Goal: Information Seeking & Learning: Find specific fact

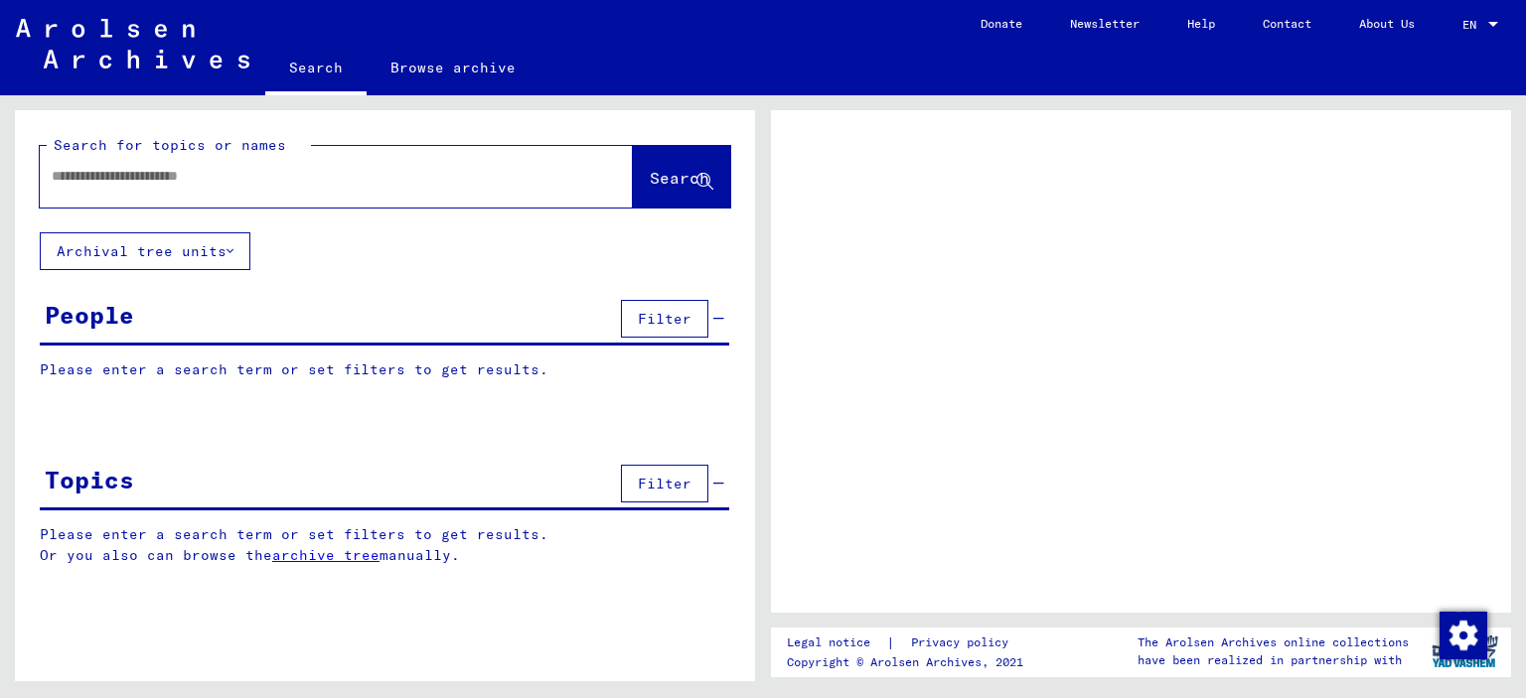
click at [328, 171] on input "text" at bounding box center [318, 176] width 533 height 21
type input "****"
click at [691, 163] on button "Search" at bounding box center [681, 177] width 97 height 62
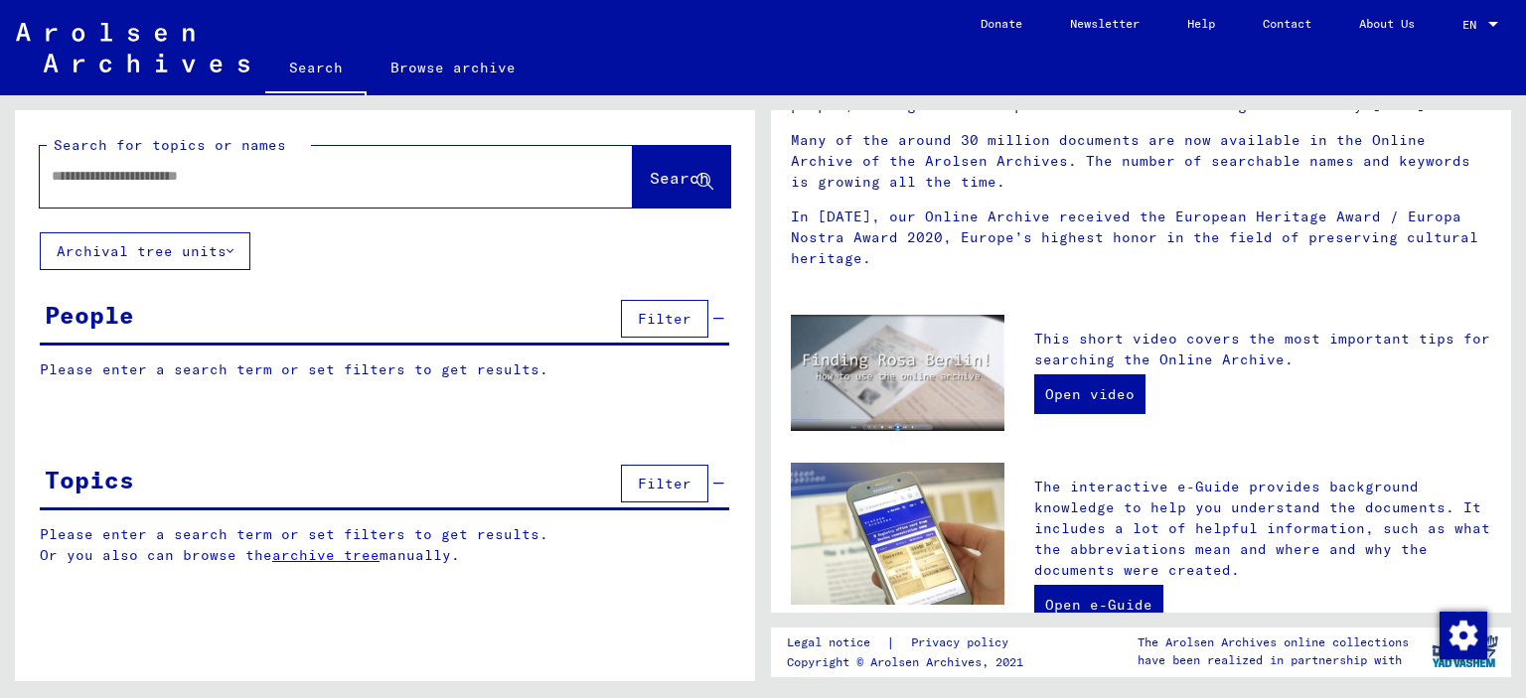
scroll to position [397, 0]
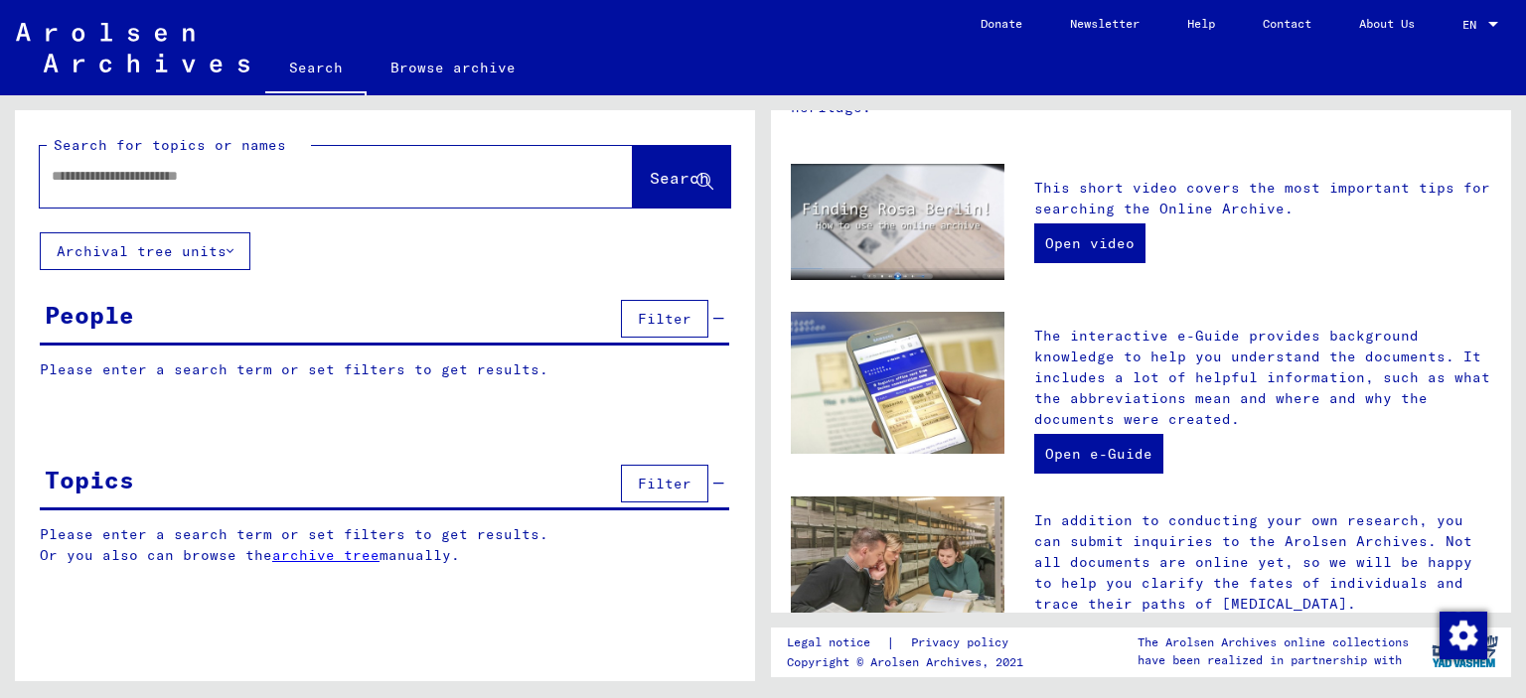
click at [228, 187] on div at bounding box center [306, 176] width 533 height 45
click at [239, 177] on input "text" at bounding box center [313, 176] width 522 height 21
type input "******"
click at [234, 249] on button "Archival tree units" at bounding box center [145, 251] width 211 height 38
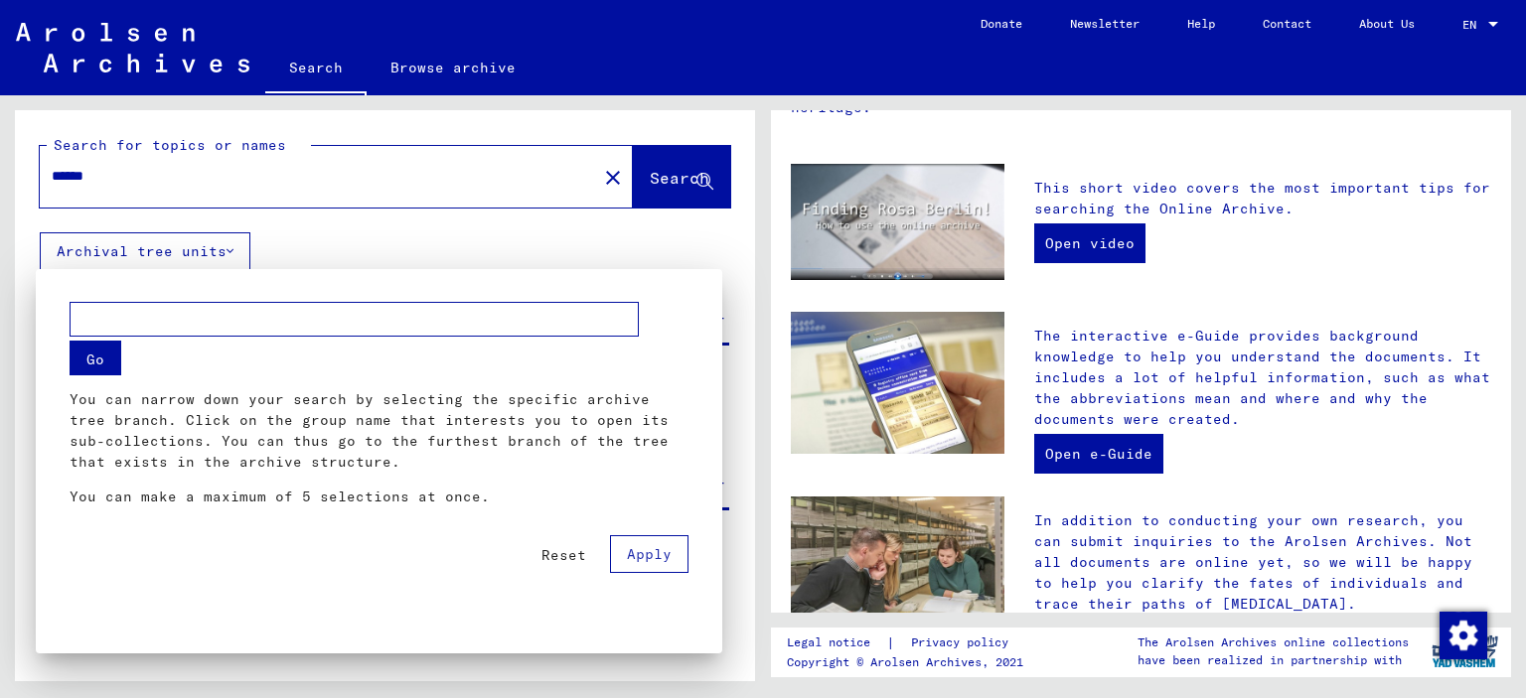
click at [195, 325] on input "text" at bounding box center [354, 319] width 569 height 35
click at [574, 554] on span "Reset" at bounding box center [563, 555] width 45 height 18
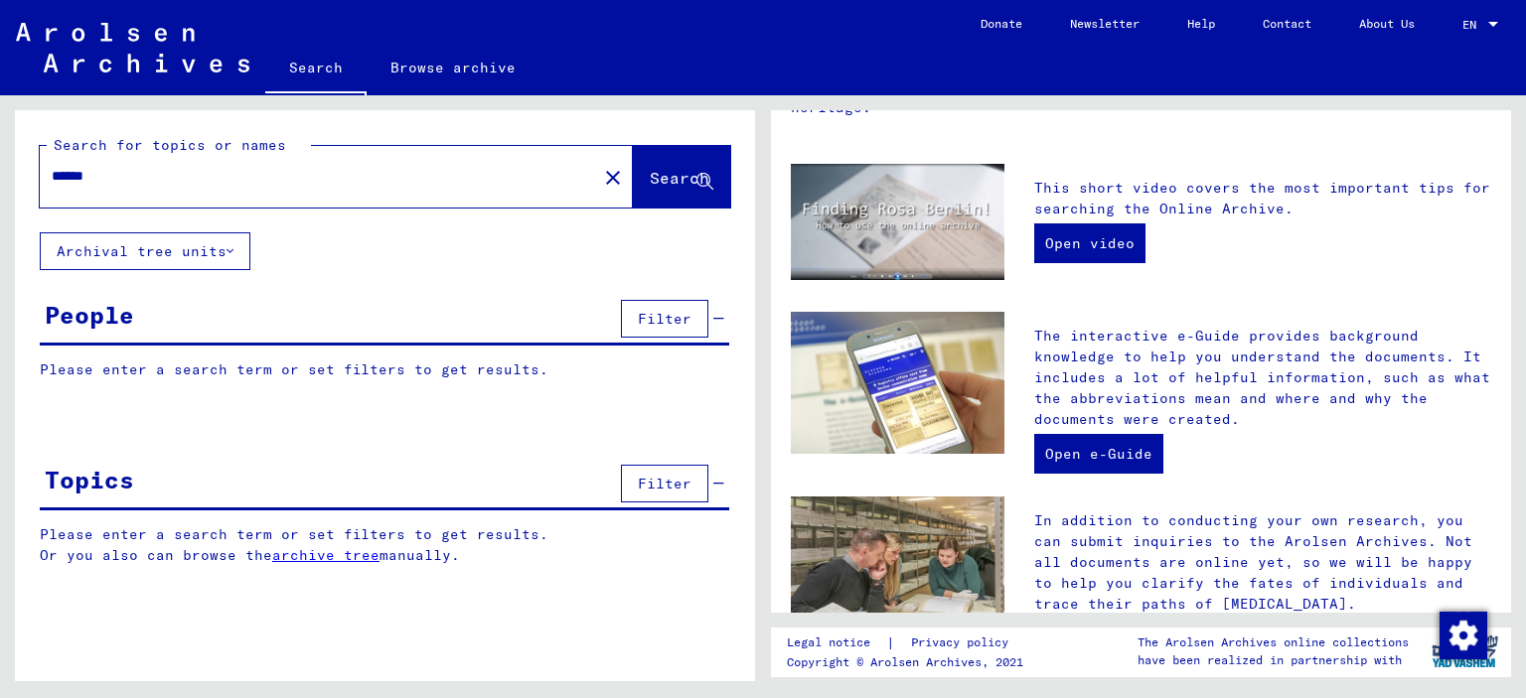
click at [686, 324] on span "Filter" at bounding box center [665, 319] width 54 height 18
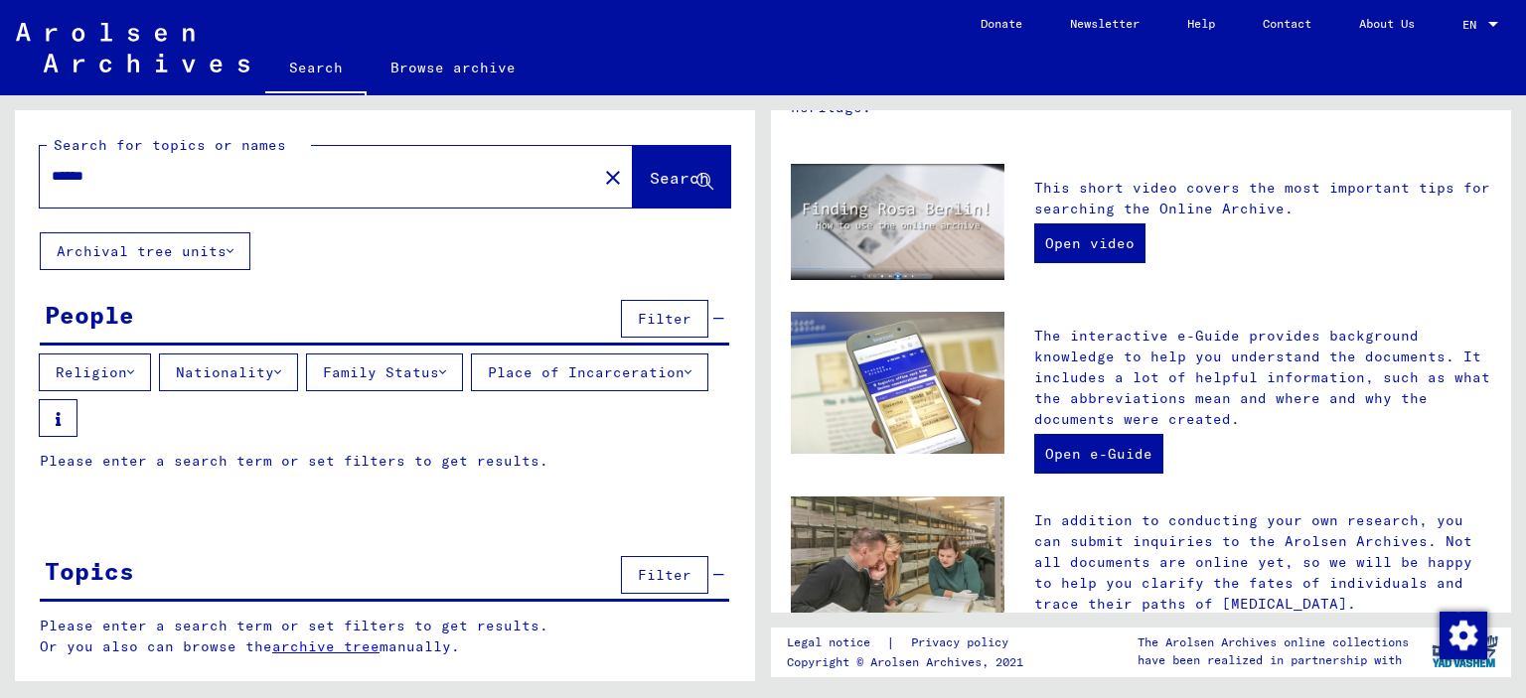
click at [250, 380] on button "Nationality" at bounding box center [228, 373] width 139 height 38
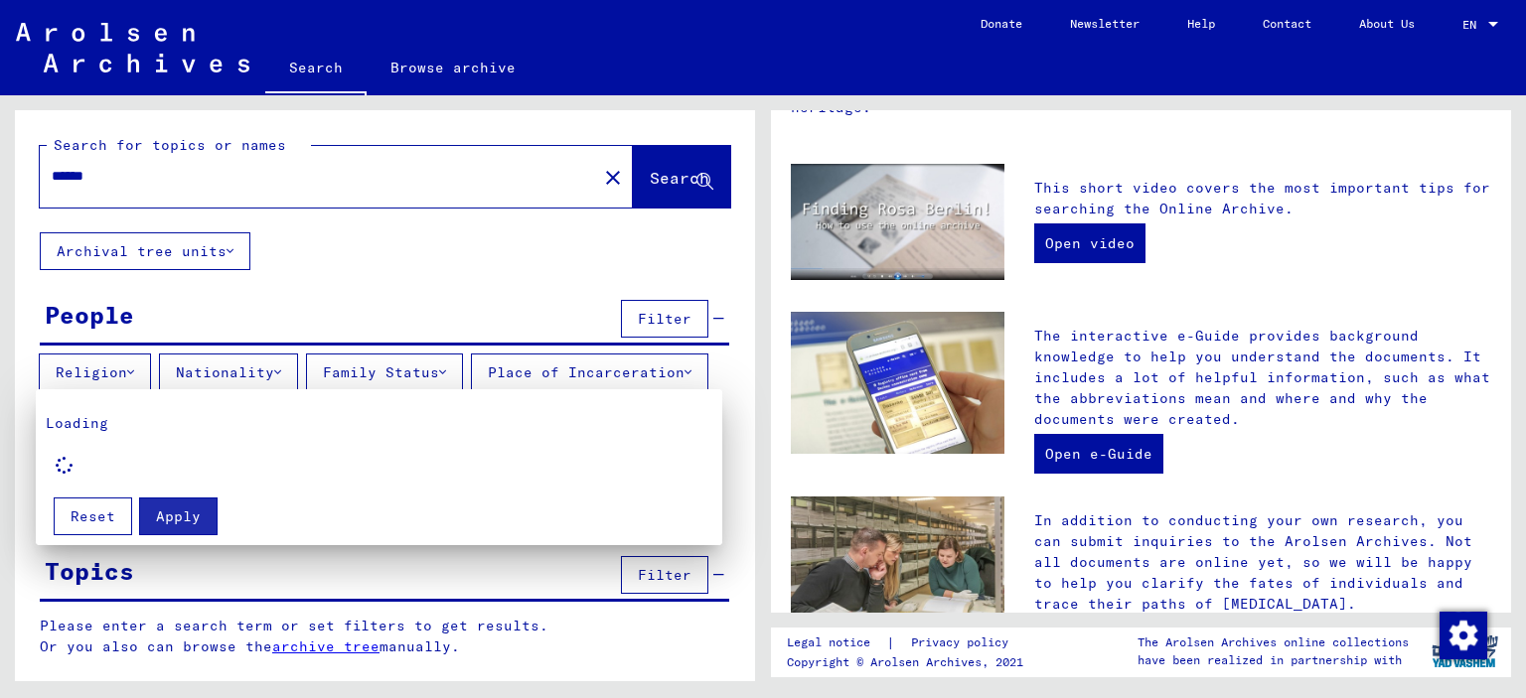
click at [107, 520] on span "Reset" at bounding box center [93, 517] width 45 height 18
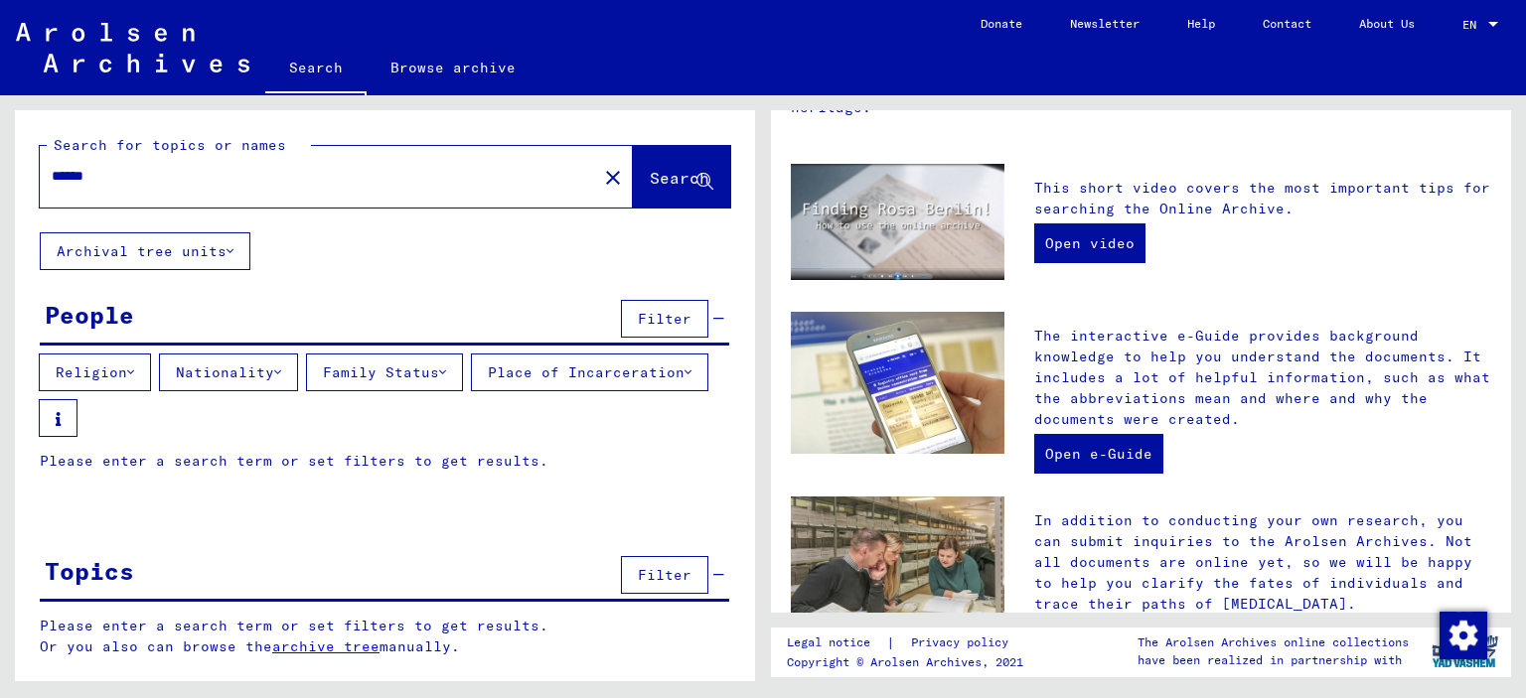
click at [286, 378] on button "Nationality" at bounding box center [228, 373] width 139 height 38
